Goal: Entertainment & Leisure: Browse casually

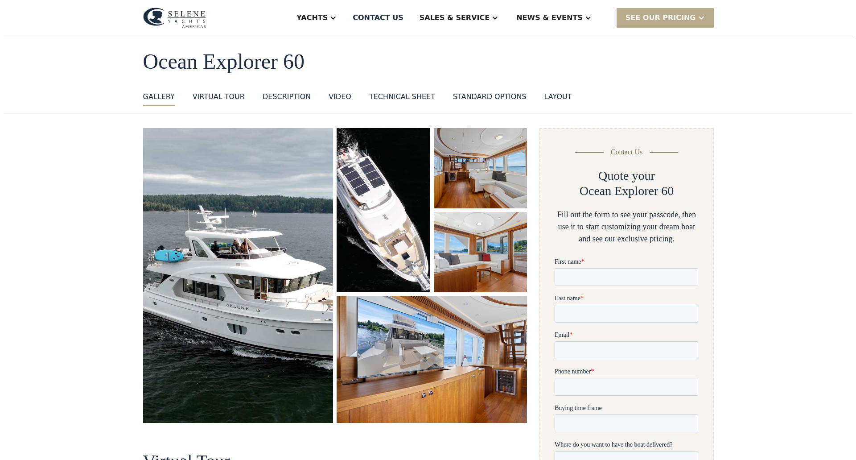
scroll to position [28, 0]
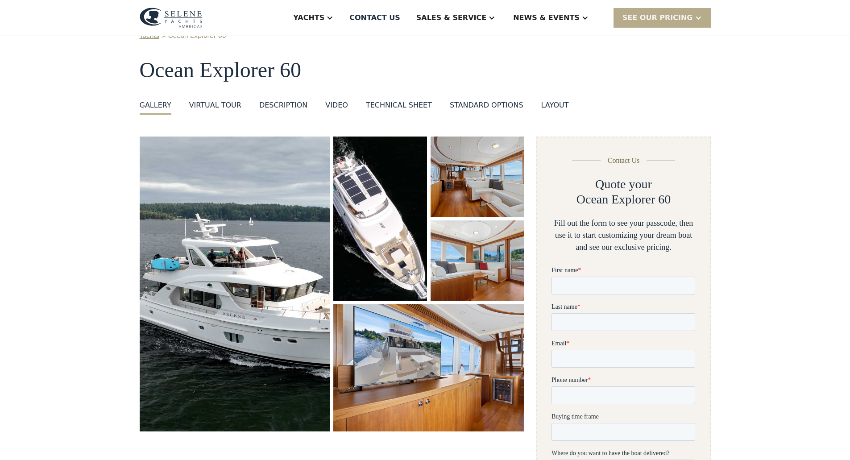
click at [265, 283] on img "open lightbox" at bounding box center [235, 283] width 190 height 295
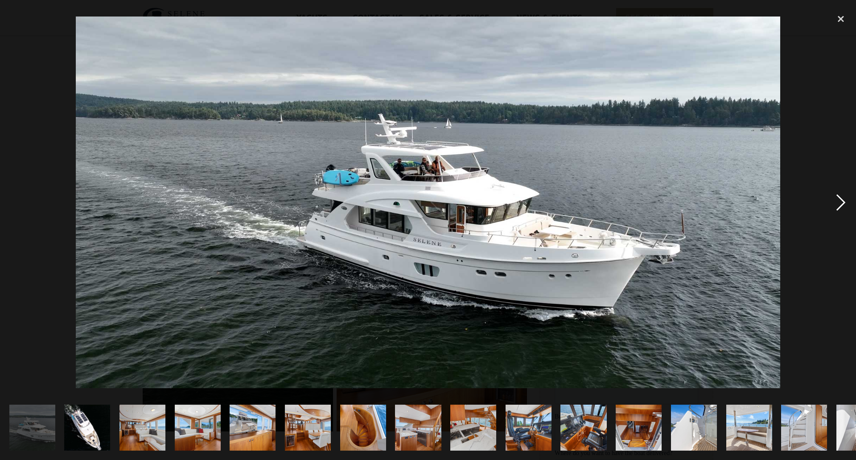
click at [836, 207] on div "next image" at bounding box center [841, 202] width 30 height 386
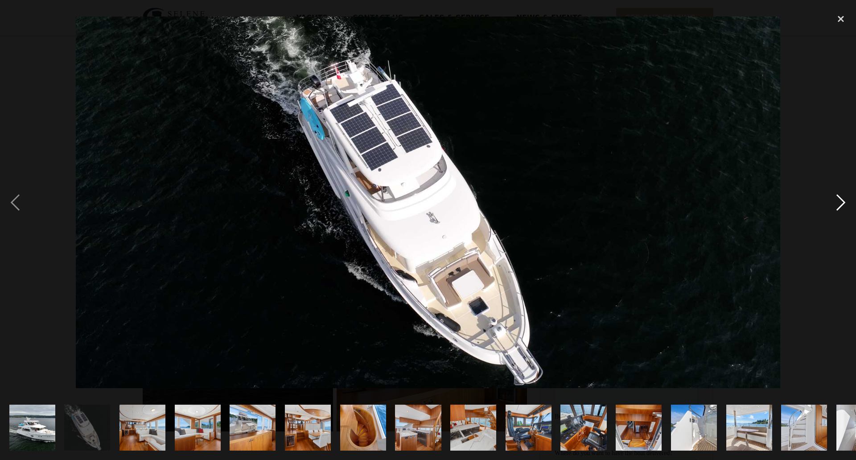
click at [844, 203] on div "next image" at bounding box center [841, 202] width 30 height 386
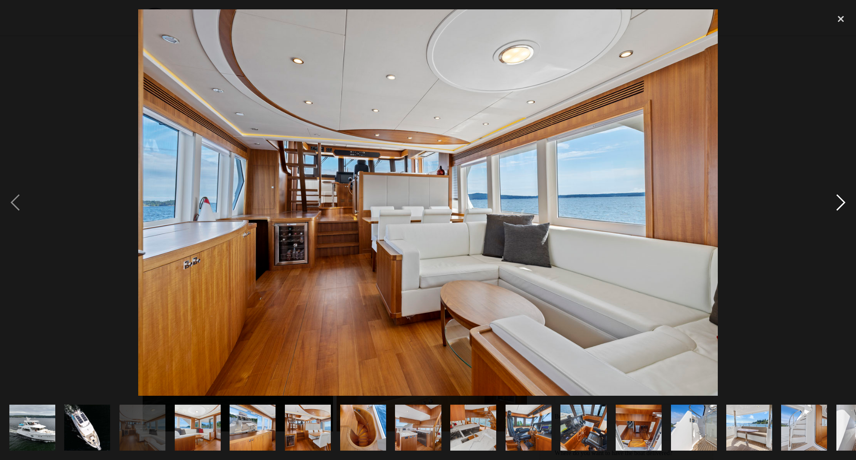
click at [839, 193] on div "next image" at bounding box center [841, 202] width 30 height 386
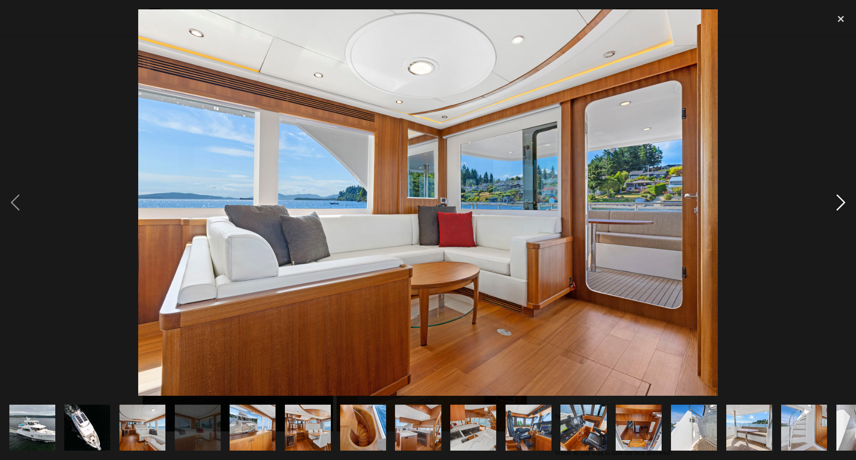
click at [839, 193] on div "next image" at bounding box center [841, 202] width 30 height 386
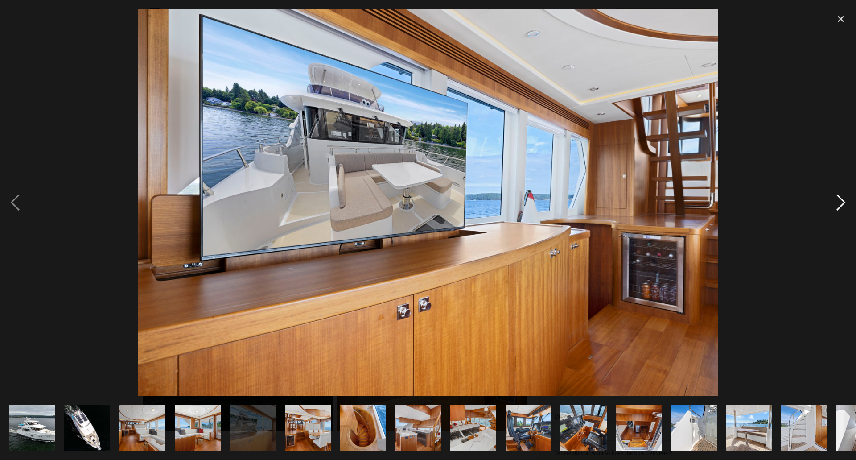
click at [847, 196] on div "next image" at bounding box center [841, 202] width 30 height 386
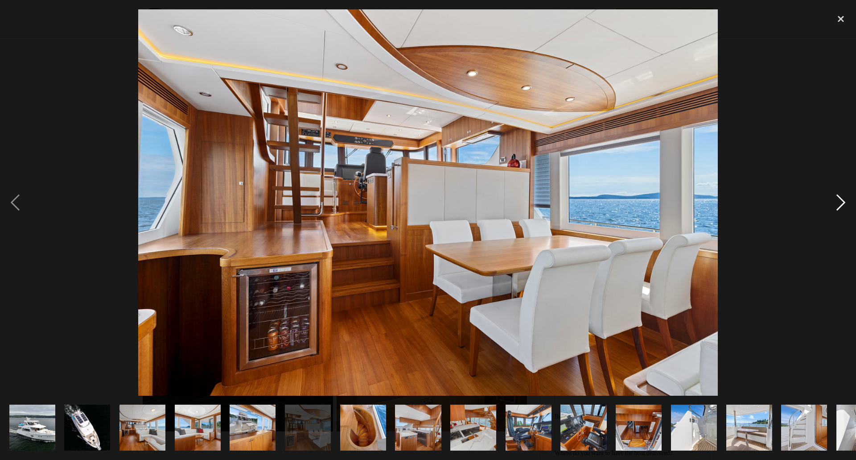
click at [847, 196] on div "next image" at bounding box center [841, 202] width 30 height 386
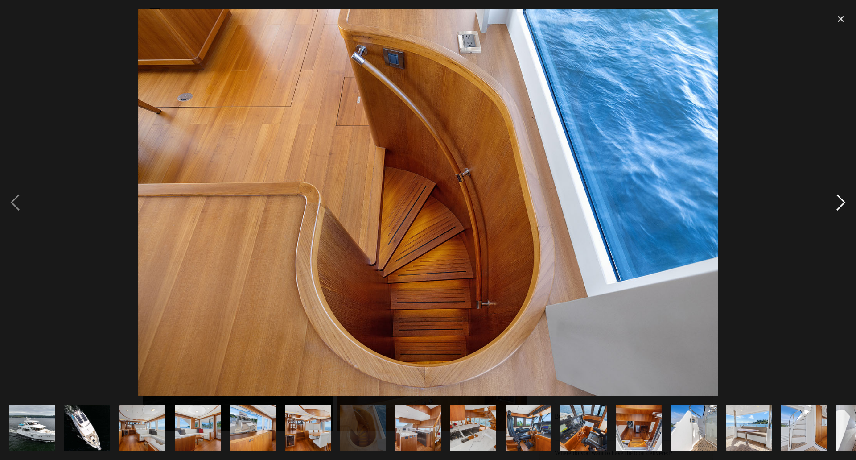
click at [837, 195] on div "next image" at bounding box center [841, 202] width 30 height 386
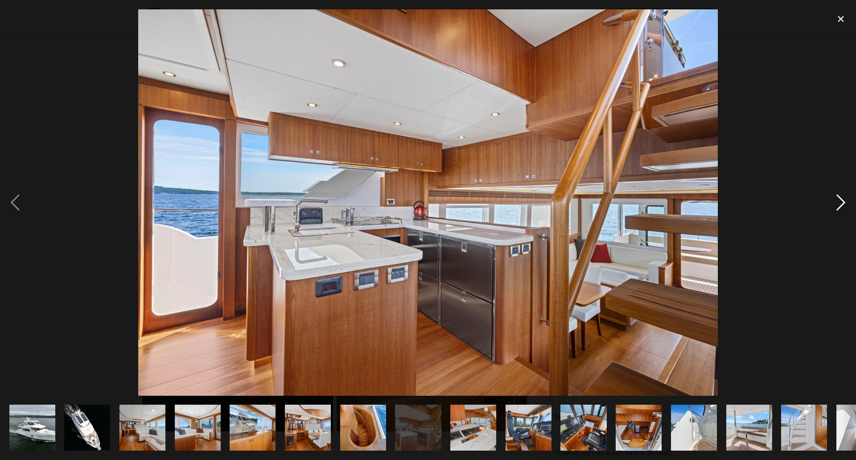
click at [844, 195] on div "next image" at bounding box center [841, 202] width 30 height 386
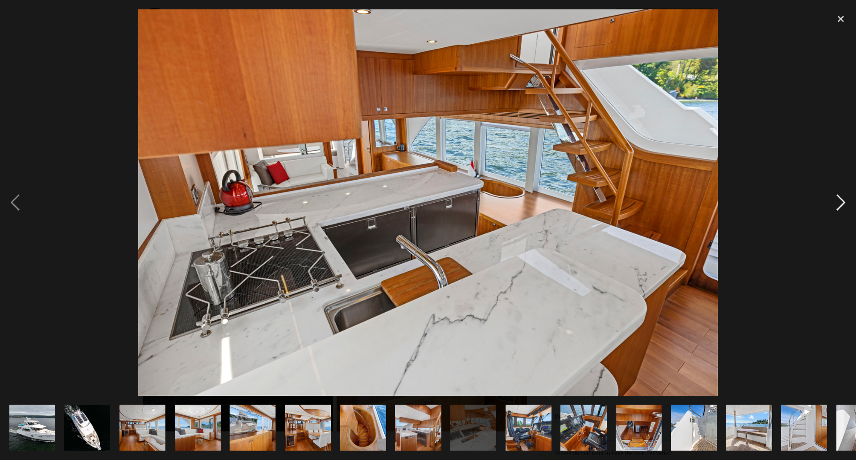
click at [837, 199] on div "next image" at bounding box center [841, 202] width 30 height 386
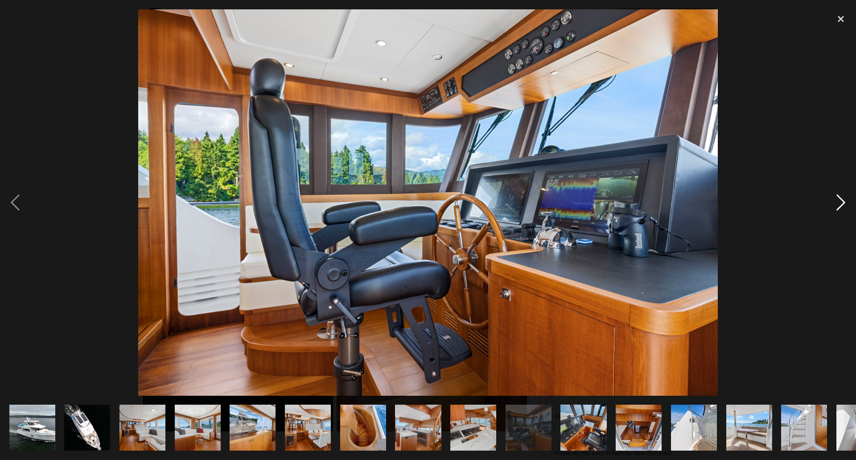
click at [841, 202] on div "next image" at bounding box center [841, 202] width 30 height 386
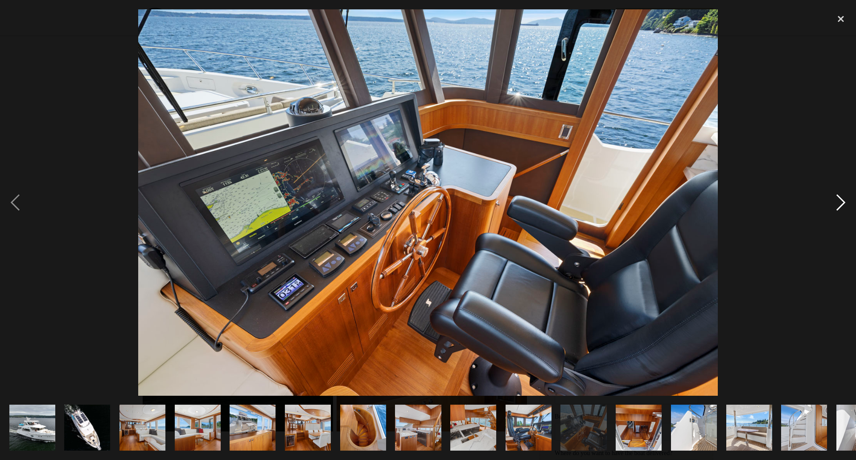
click at [841, 202] on div "next image" at bounding box center [841, 202] width 30 height 386
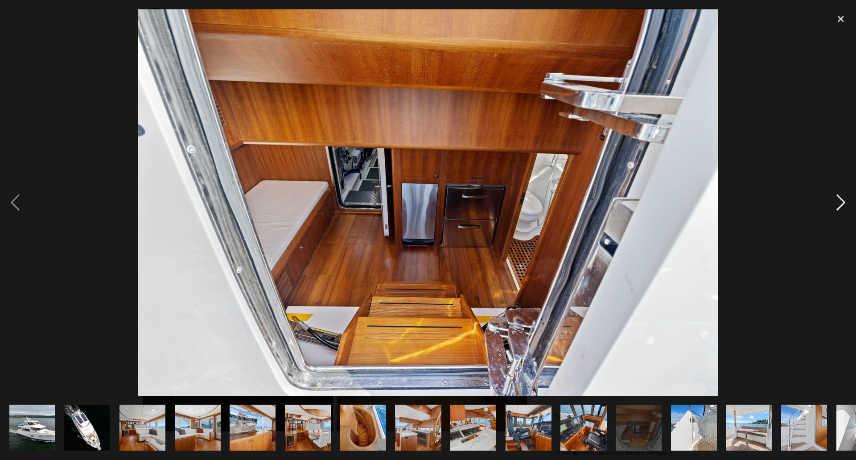
click at [841, 198] on div "next image" at bounding box center [841, 202] width 30 height 386
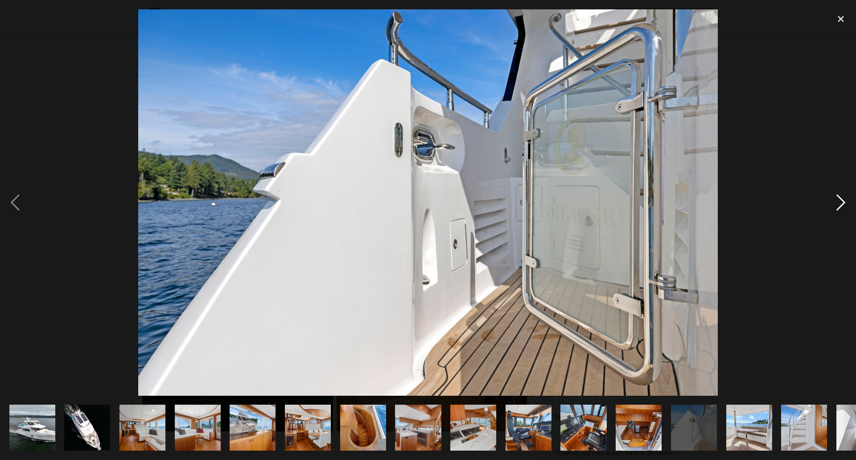
click at [841, 198] on div "next image" at bounding box center [841, 202] width 30 height 386
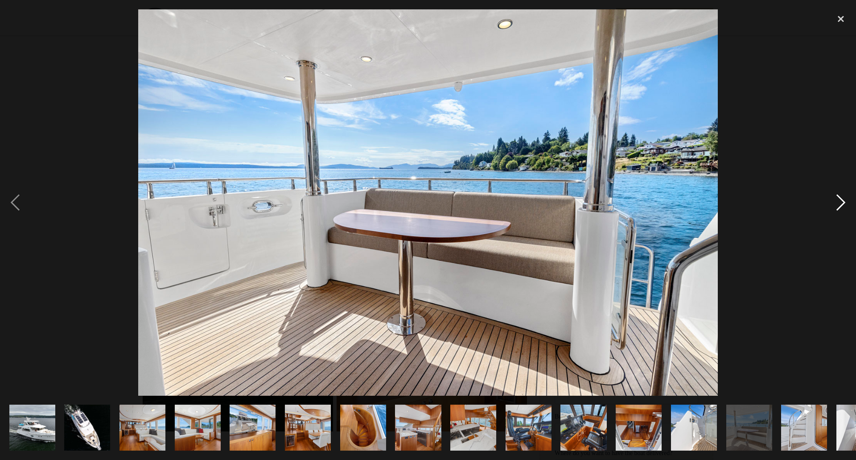
click at [841, 198] on div "next image" at bounding box center [841, 202] width 30 height 386
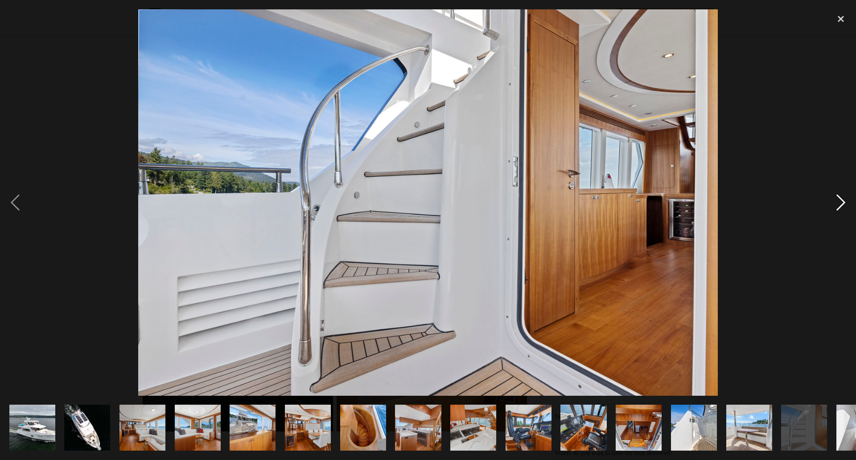
click at [841, 198] on div "next image" at bounding box center [841, 202] width 30 height 386
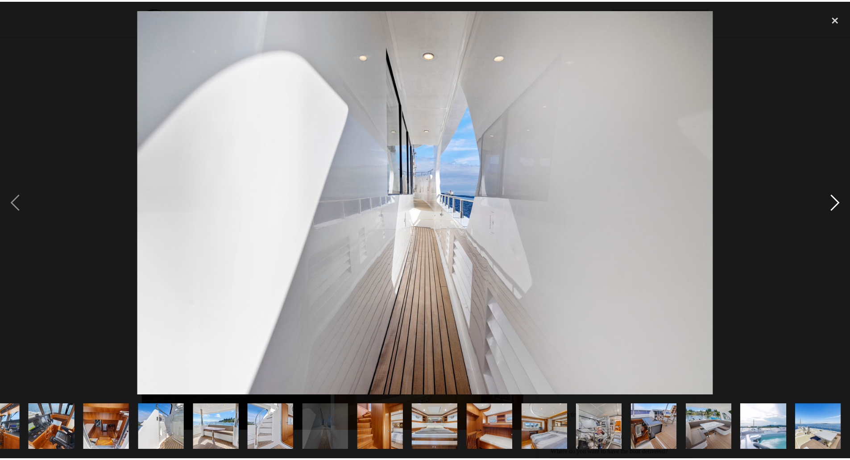
scroll to position [0, 532]
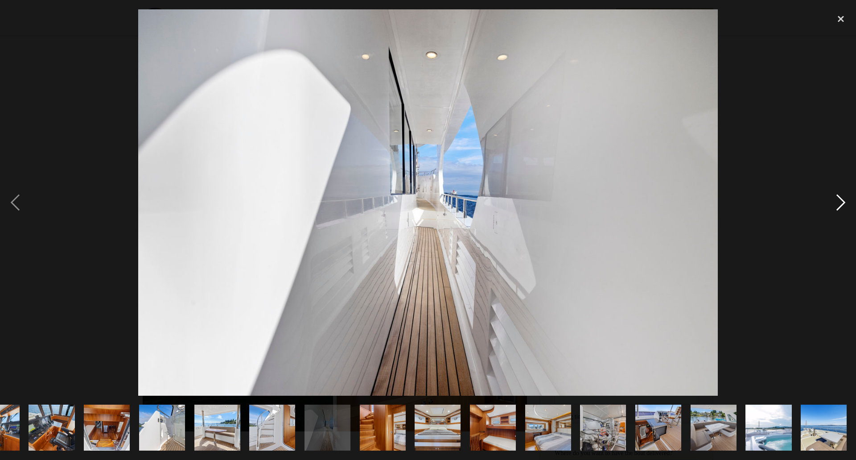
click at [841, 198] on div "next image" at bounding box center [841, 202] width 30 height 386
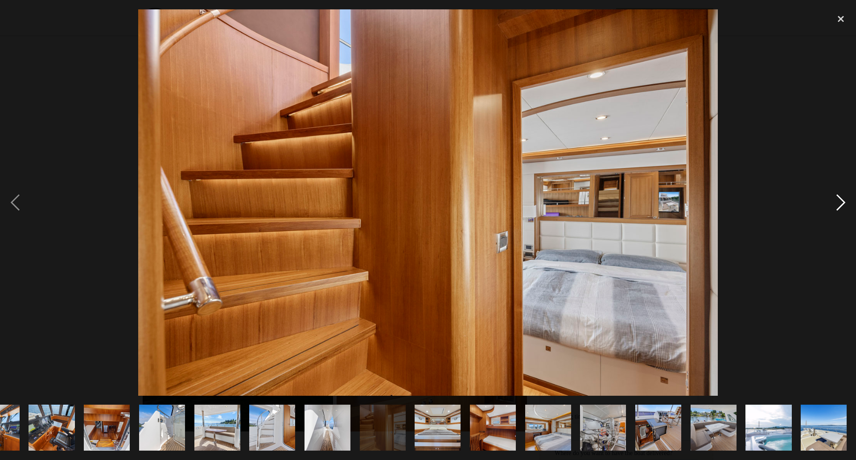
click at [841, 198] on div "next image" at bounding box center [841, 202] width 30 height 386
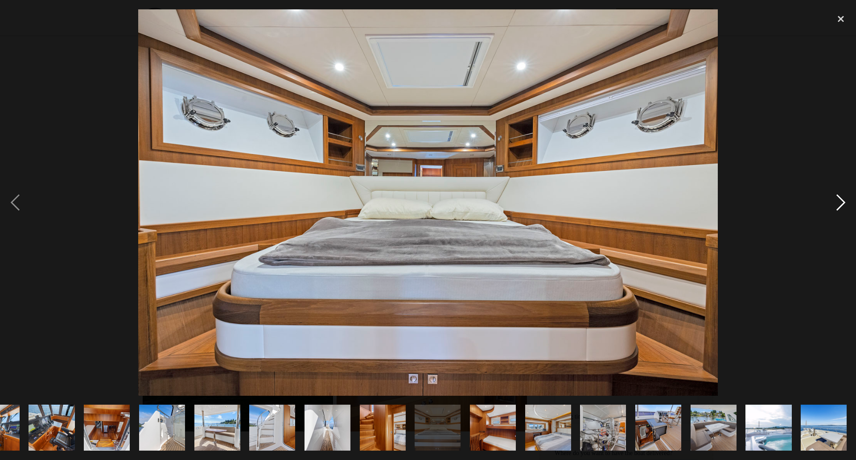
click at [841, 198] on div "next image" at bounding box center [841, 202] width 30 height 386
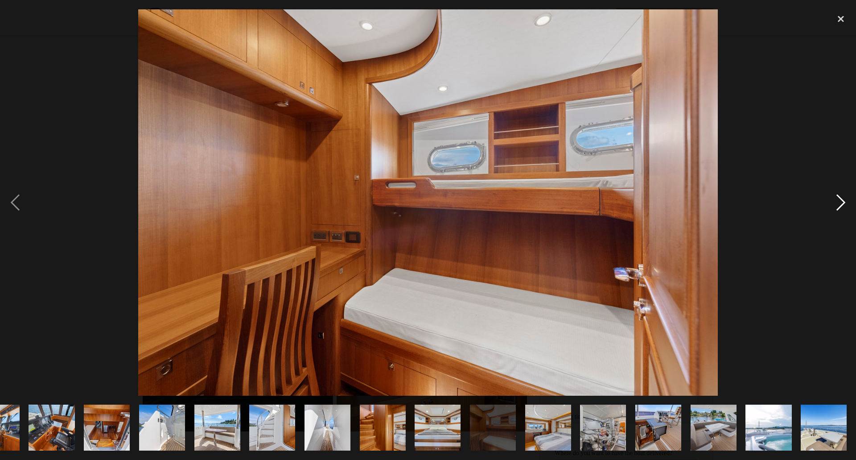
click at [841, 198] on div "next image" at bounding box center [841, 202] width 30 height 386
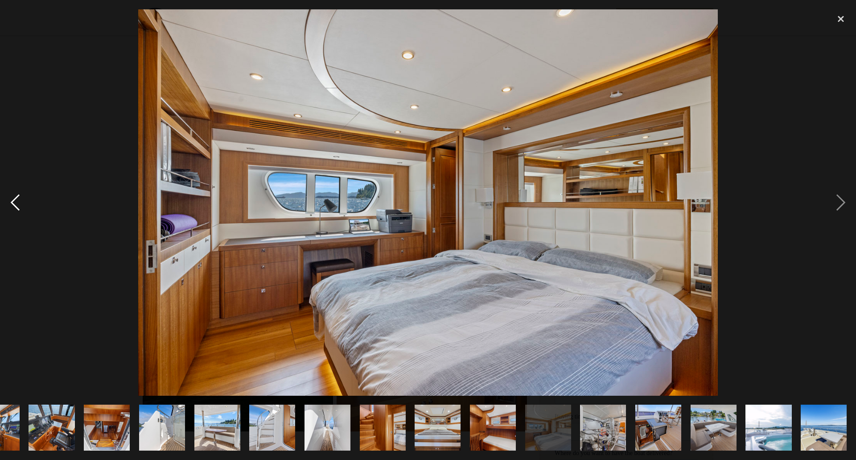
click at [20, 194] on div "previous image" at bounding box center [15, 202] width 30 height 386
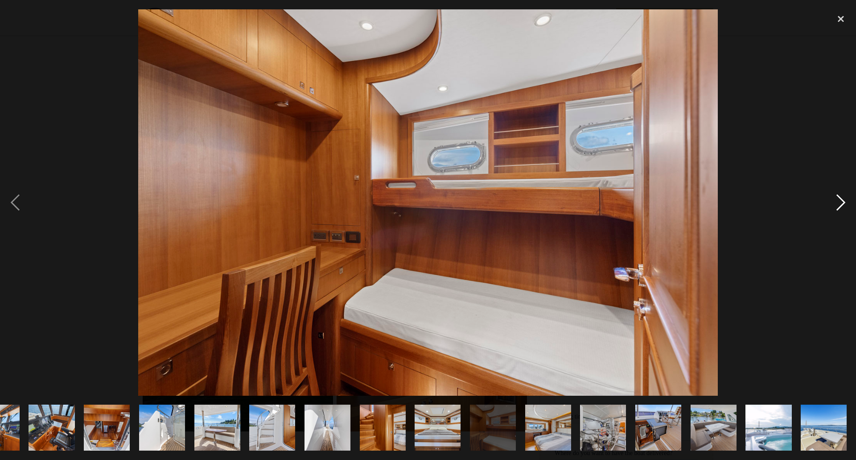
click at [847, 199] on div "next image" at bounding box center [841, 202] width 30 height 386
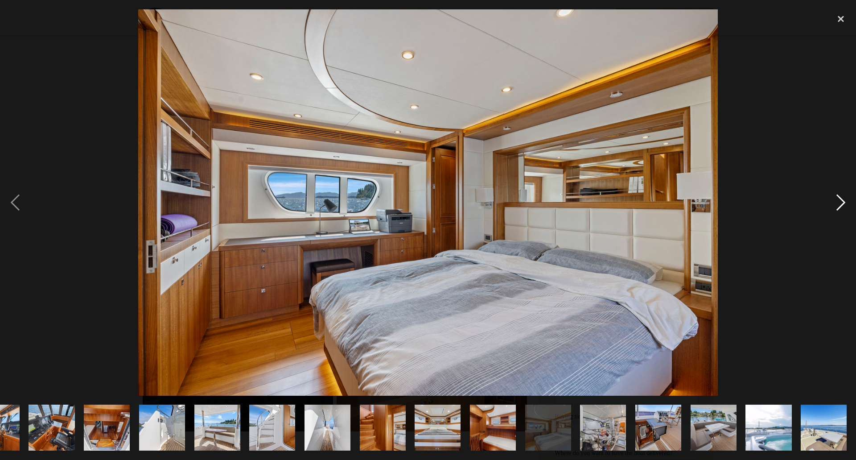
click at [842, 203] on div "next image" at bounding box center [841, 202] width 30 height 386
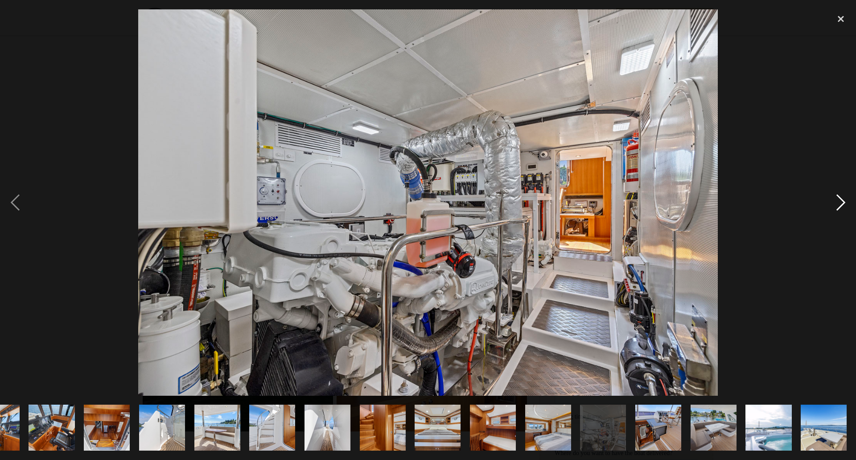
click at [841, 195] on div "next image" at bounding box center [841, 202] width 30 height 386
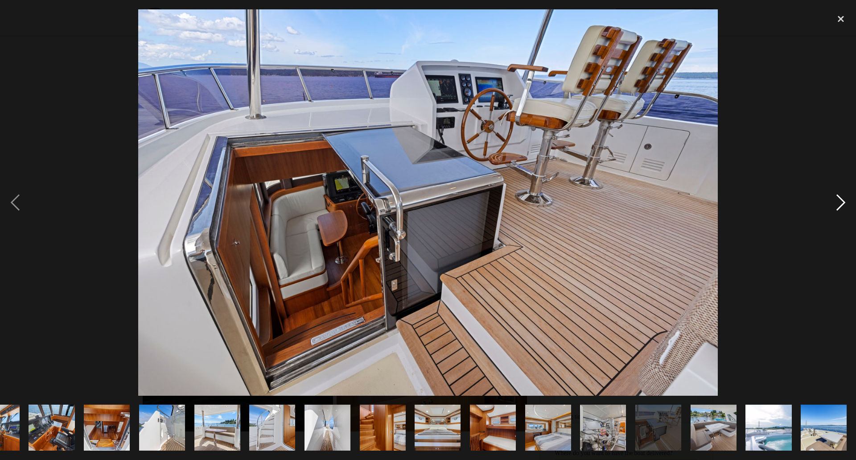
click at [832, 192] on div "next image" at bounding box center [841, 202] width 30 height 386
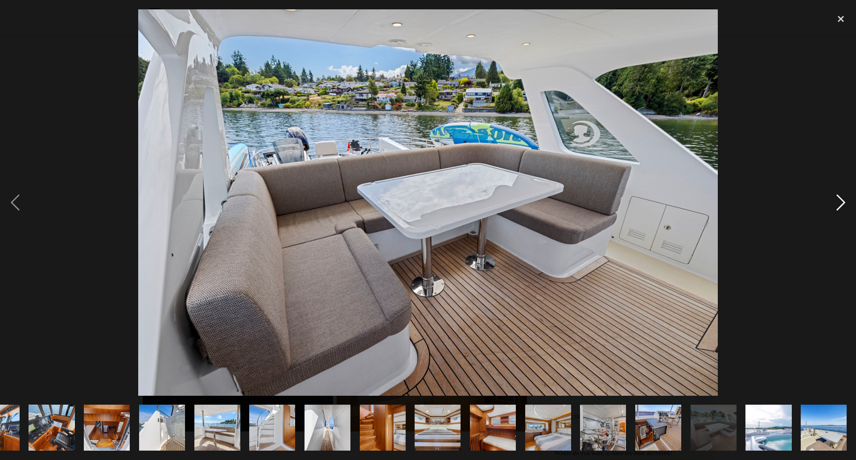
click at [832, 192] on div "next image" at bounding box center [841, 202] width 30 height 386
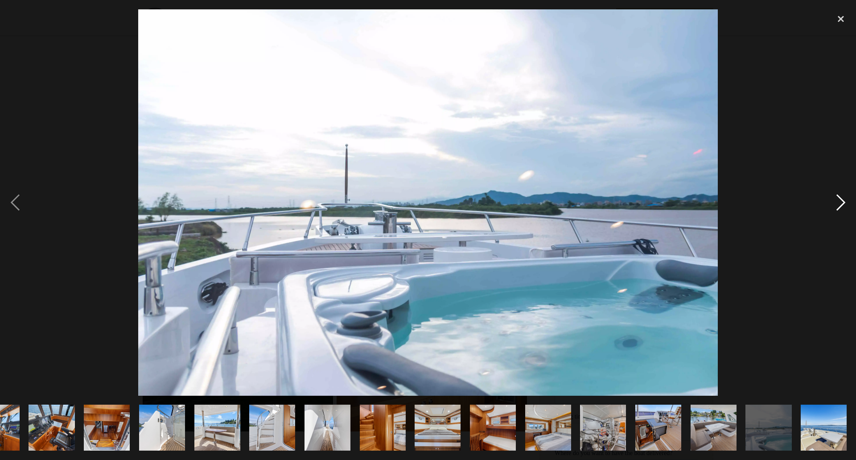
click at [843, 203] on div "next image" at bounding box center [841, 202] width 30 height 386
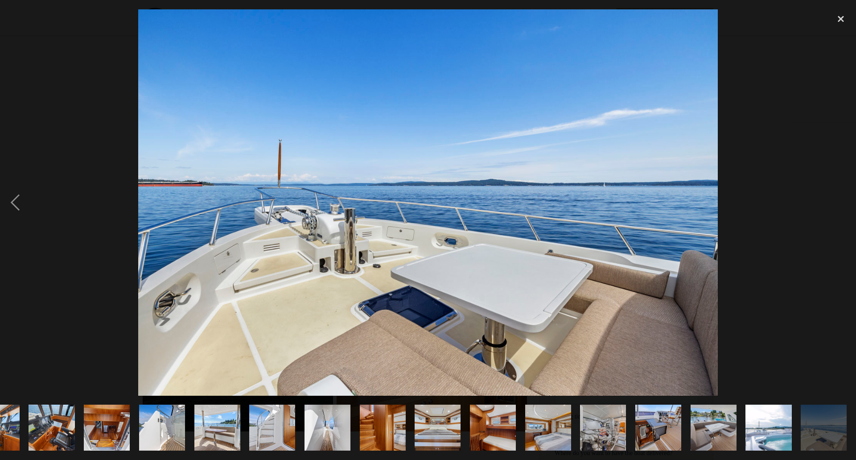
click at [843, 203] on div "next image" at bounding box center [841, 202] width 30 height 386
click at [848, 13] on div "close lightbox" at bounding box center [841, 19] width 30 height 20
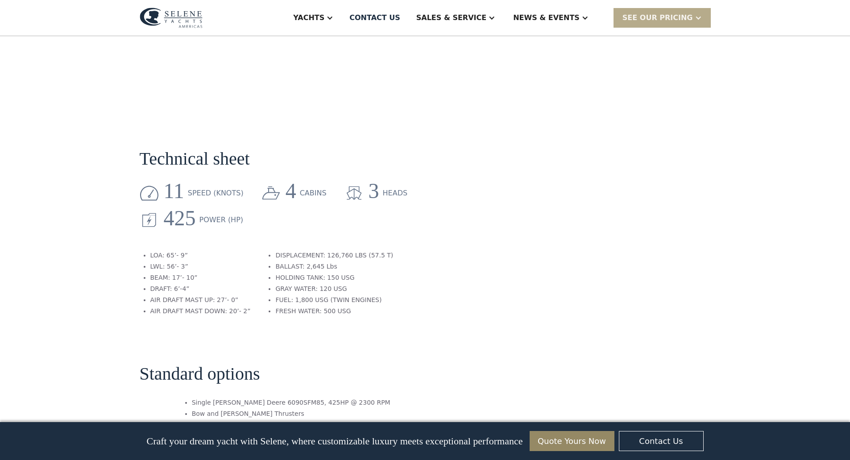
scroll to position [1322, 0]
